Goal: Obtain resource: Download file/media

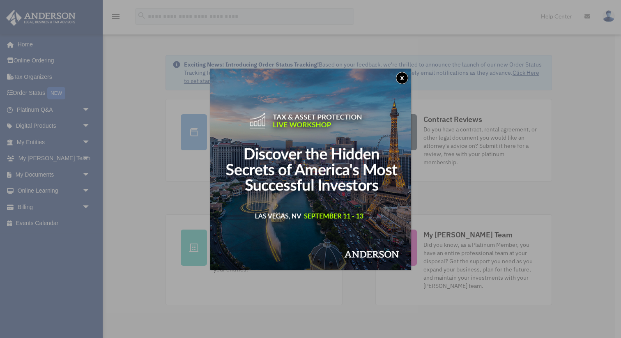
click at [399, 77] on button "x" at bounding box center [402, 78] width 12 height 12
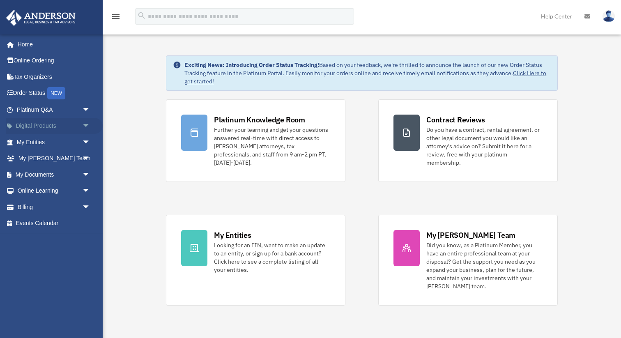
click at [85, 125] on span "arrow_drop_down" at bounding box center [90, 126] width 16 height 17
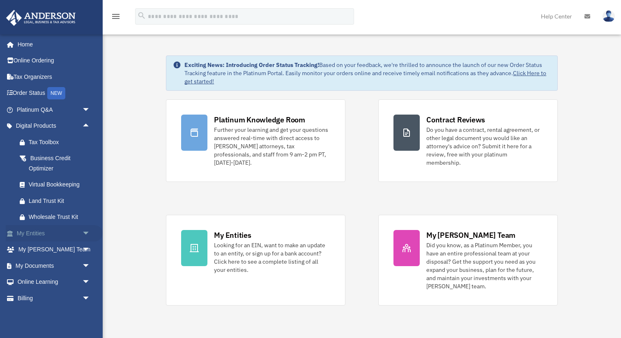
click at [86, 232] on span "arrow_drop_down" at bounding box center [90, 233] width 16 height 17
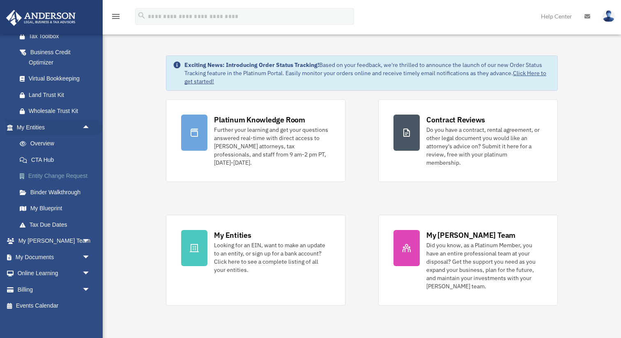
scroll to position [110, 0]
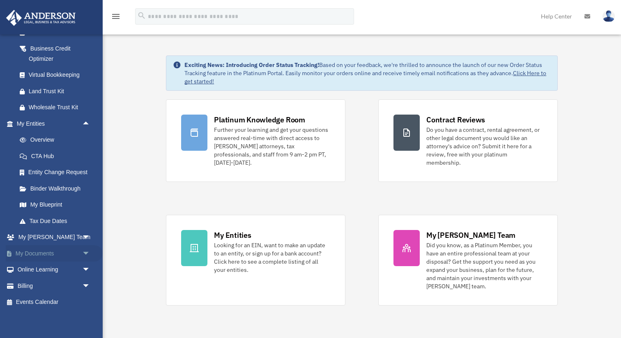
click at [85, 253] on span "arrow_drop_down" at bounding box center [90, 253] width 16 height 17
click at [37, 271] on link "Box" at bounding box center [56, 270] width 91 height 16
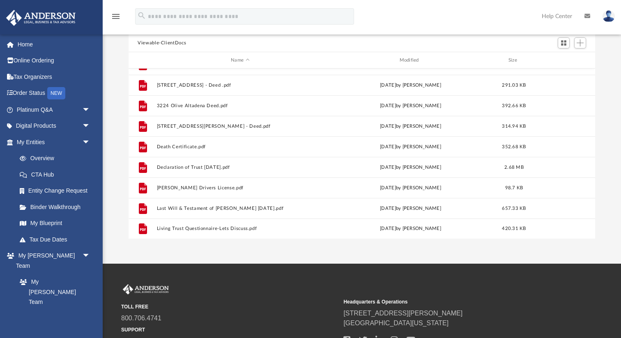
scroll to position [70, 0]
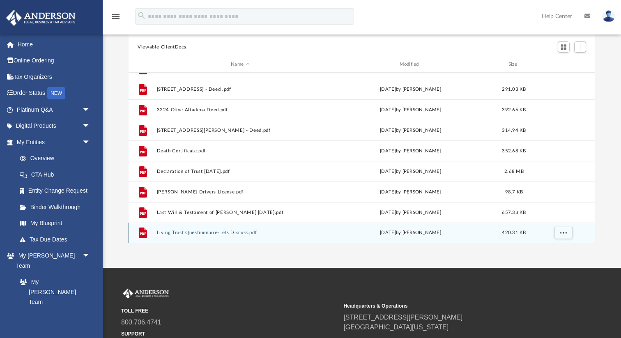
click at [183, 232] on button "Living Trust Questionnaire-Lets Discuss.pdf" at bounding box center [240, 232] width 167 height 5
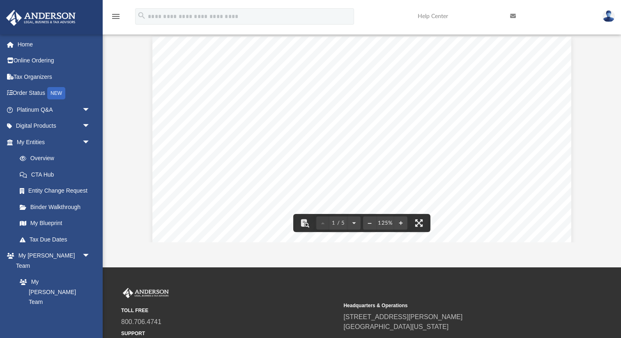
scroll to position [58, 0]
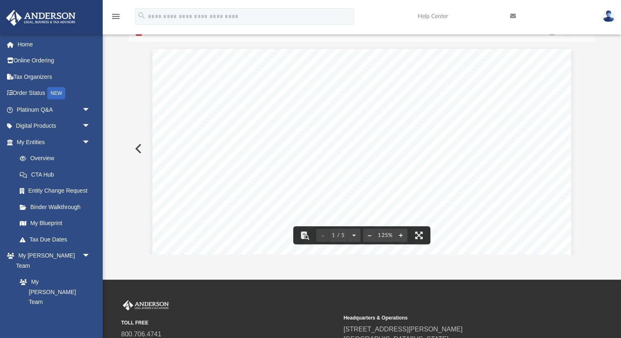
click at [122, 193] on div "Difficulty viewing your box folder? You can also access your account directly o…" at bounding box center [362, 123] width 518 height 262
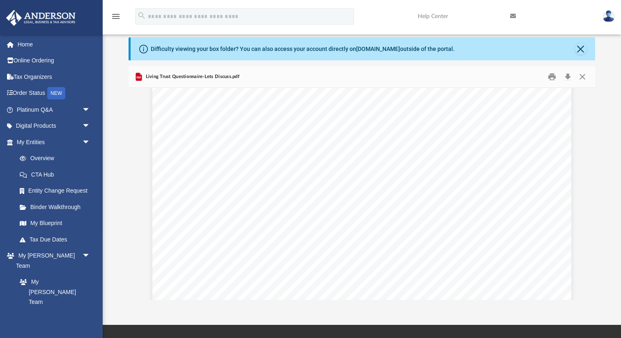
scroll to position [1801, 0]
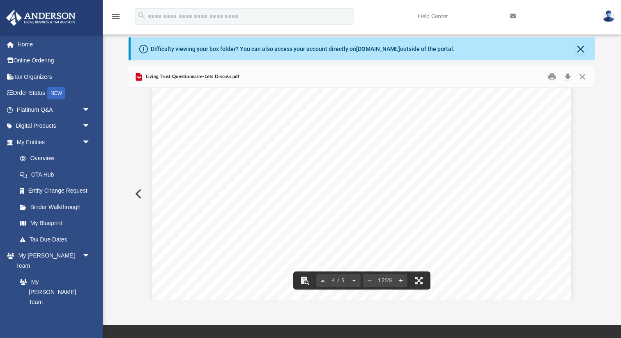
click at [236, 187] on div "[PERSON_NAME] LEGAL, BUSINESS & TAX ADVISORS | 800.706.4741 | REV02.20190225 Li…" at bounding box center [361, 227] width 419 height 542
click at [235, 188] on div "[PERSON_NAME] LEGAL, BUSINESS & TAX ADVISORS | 800.706.4741 | REV02.20190225 Li…" at bounding box center [361, 227] width 419 height 542
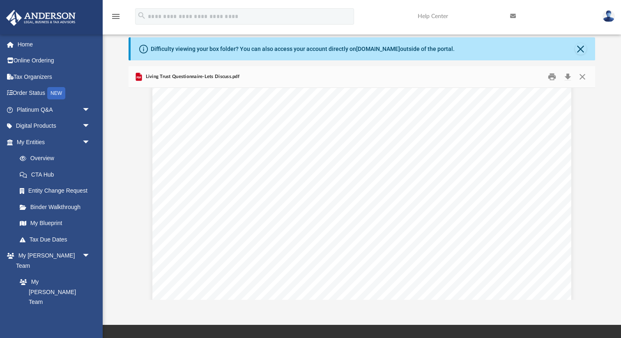
scroll to position [2415, 0]
